Goal: Information Seeking & Learning: Learn about a topic

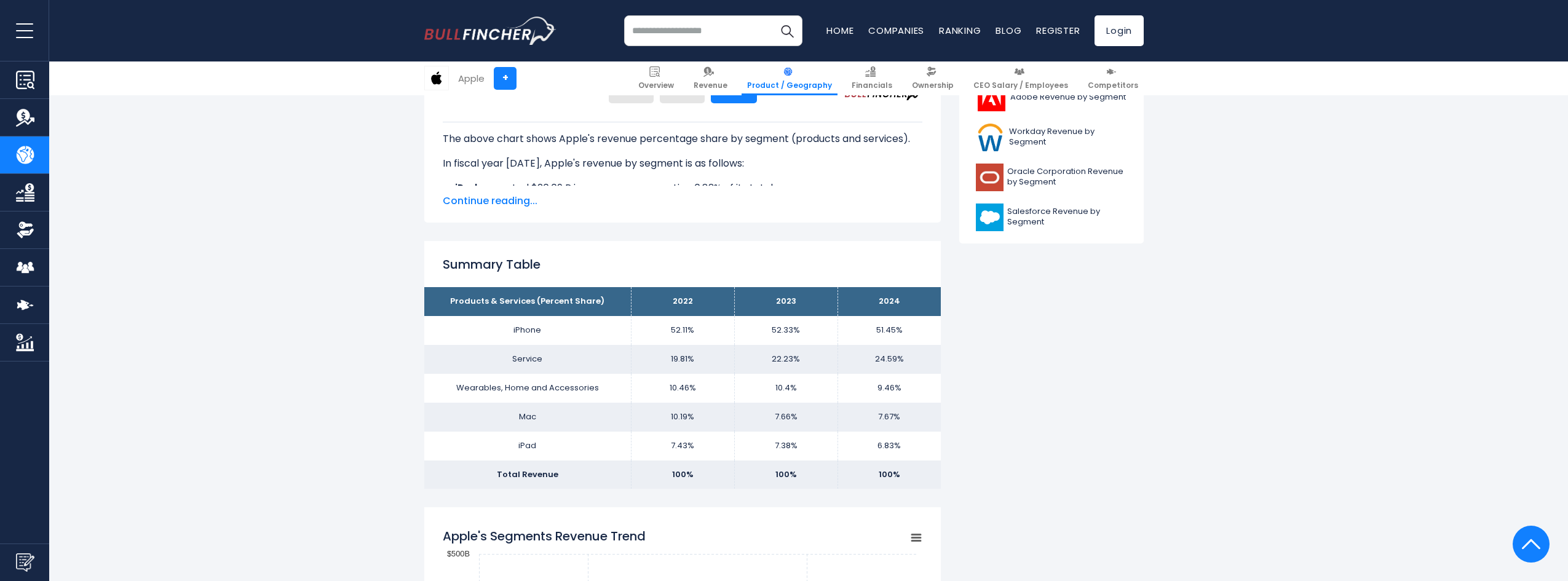
scroll to position [111, 0]
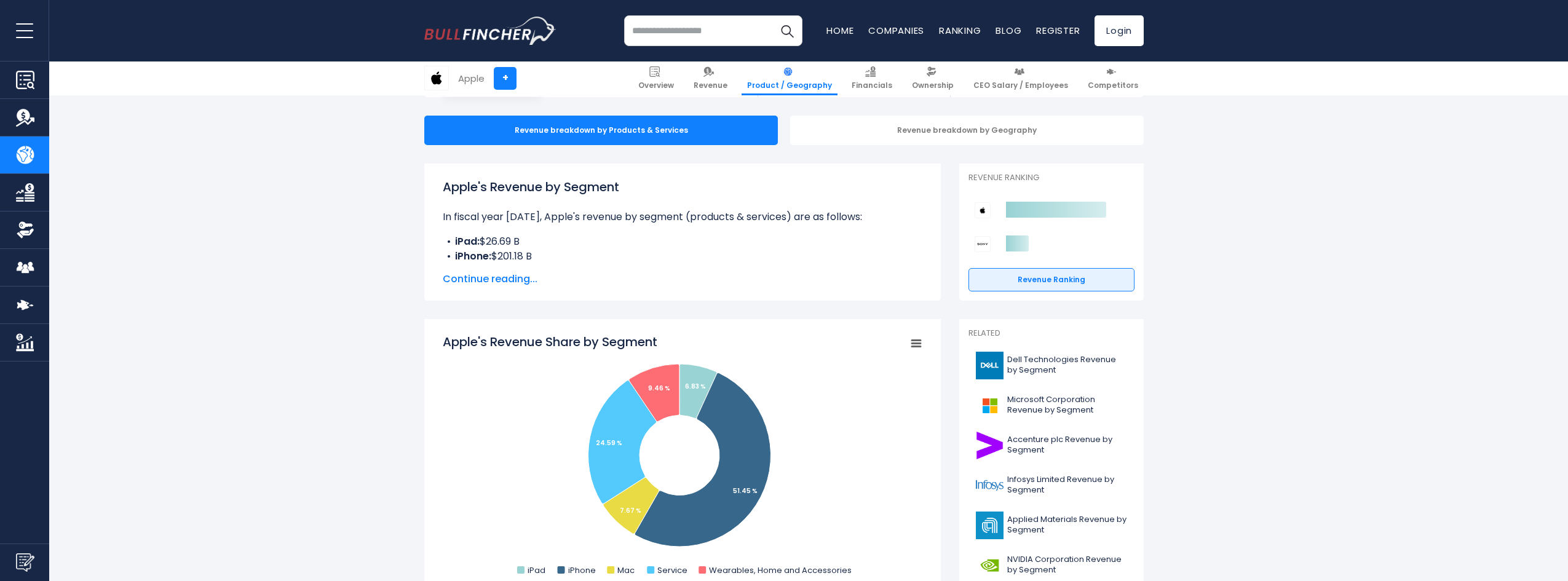
click at [697, 26] on input "search" at bounding box center [713, 31] width 179 height 31
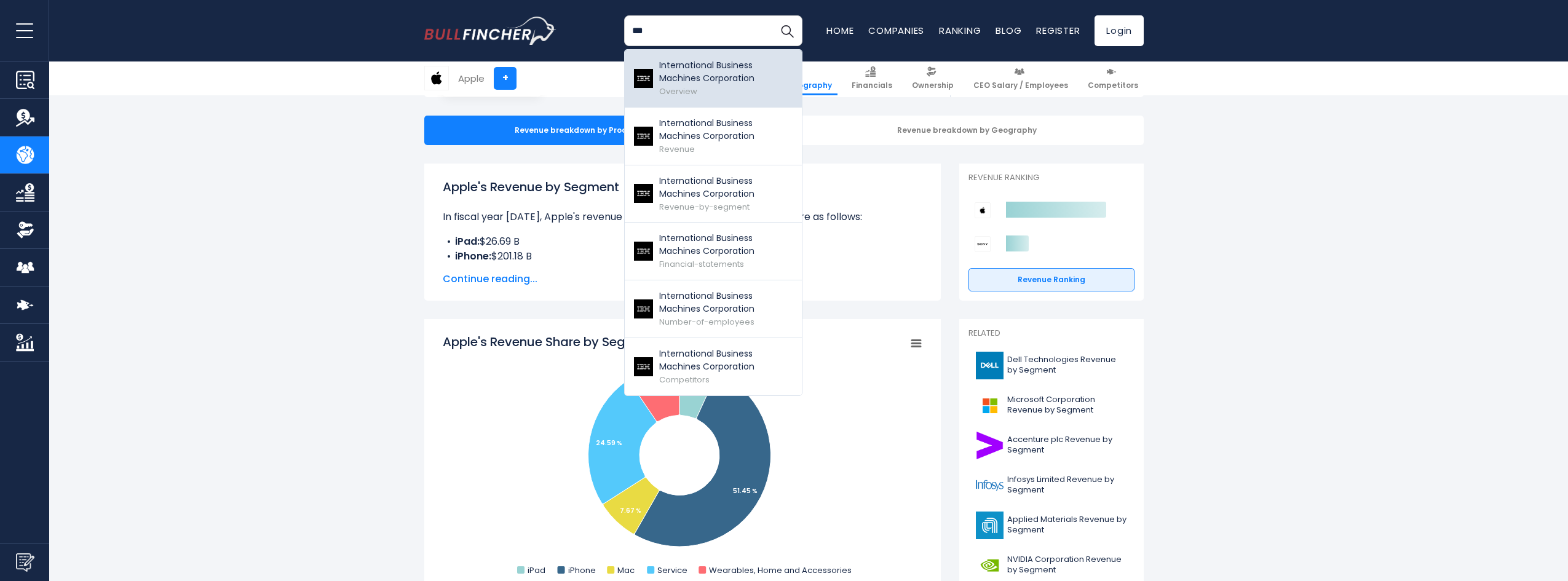
type input "***"
click at [754, 73] on p "International Business Machines Corporation" at bounding box center [725, 71] width 133 height 26
click at [679, 70] on p "International Business Machines Corporation" at bounding box center [725, 71] width 133 height 26
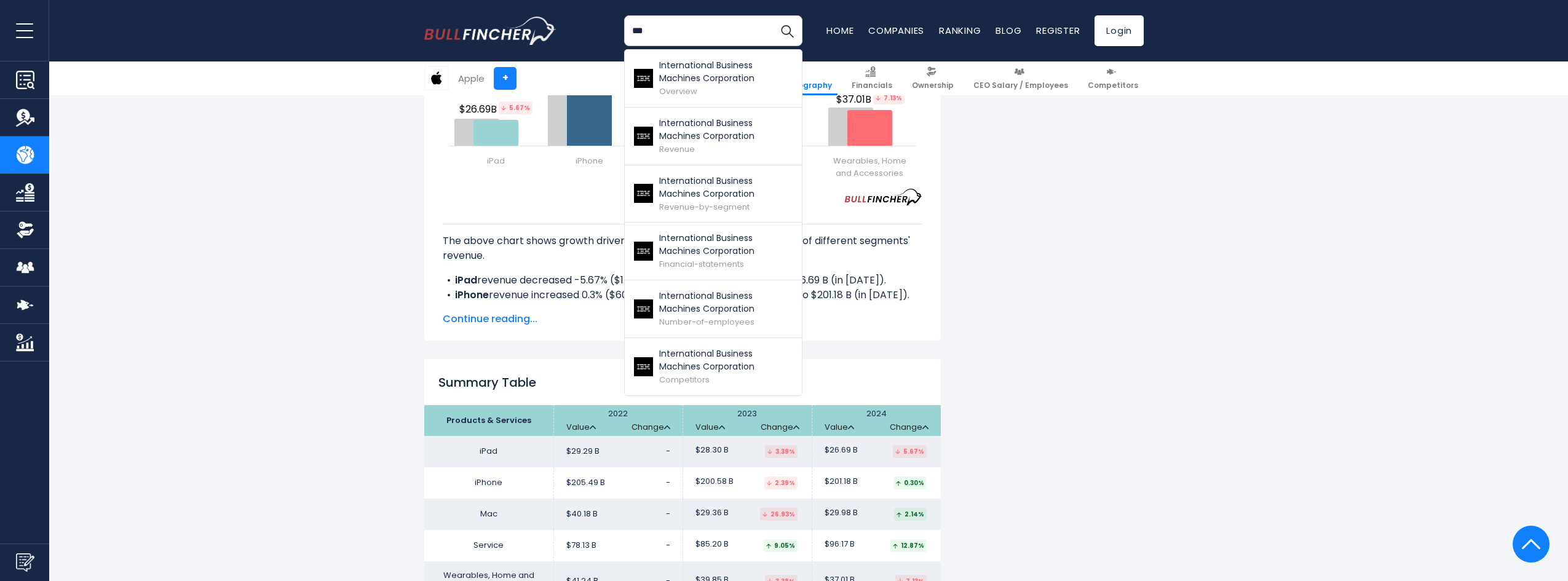
scroll to position [1640, 0]
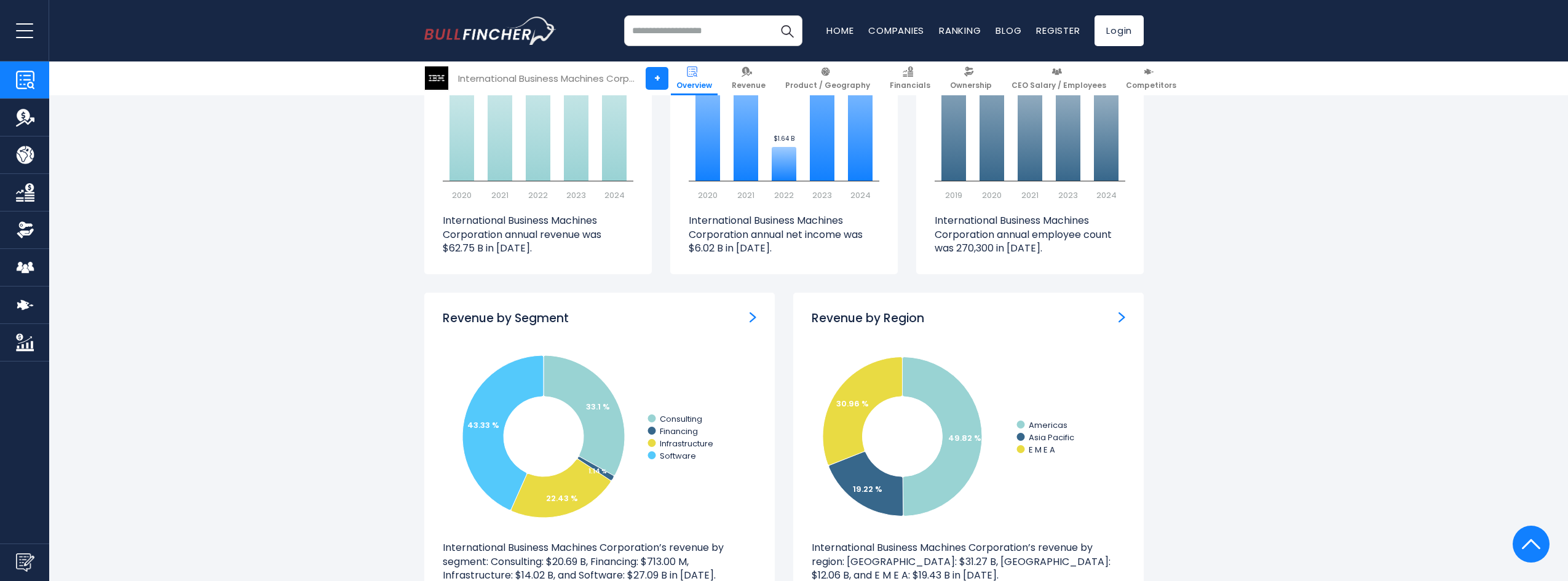
scroll to position [1025, 0]
